Goal: Find specific page/section: Find specific page/section

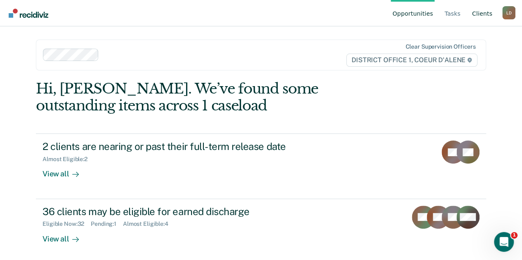
click at [480, 15] on link "Client s" at bounding box center [482, 13] width 24 height 26
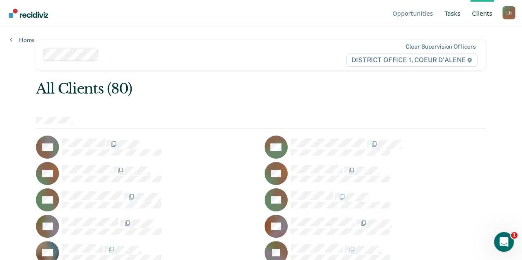
click at [455, 15] on link "Tasks" at bounding box center [452, 13] width 19 height 26
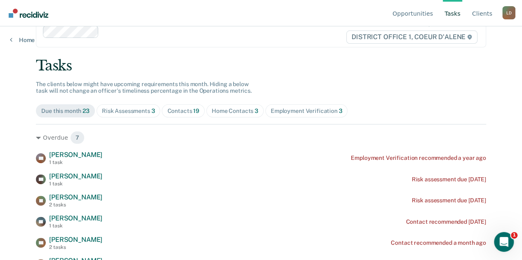
scroll to position [41, 0]
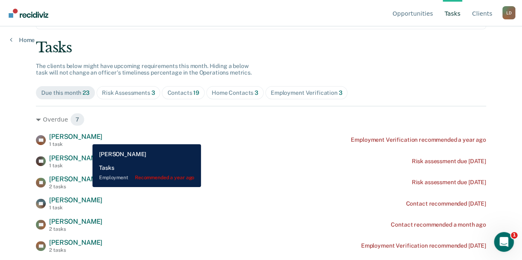
click at [86, 138] on span "[PERSON_NAME]" at bounding box center [75, 137] width 53 height 8
